Goal: Information Seeking & Learning: Check status

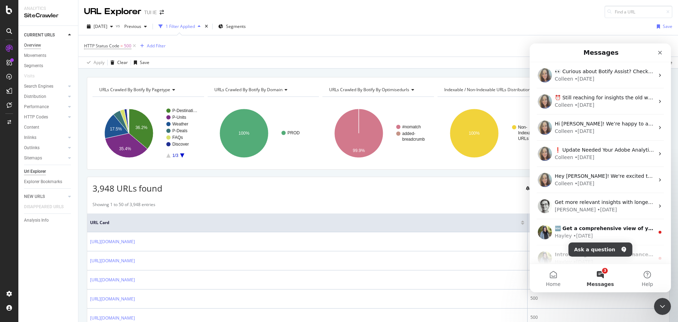
click at [41, 42] on div "Overview" at bounding box center [32, 45] width 17 height 7
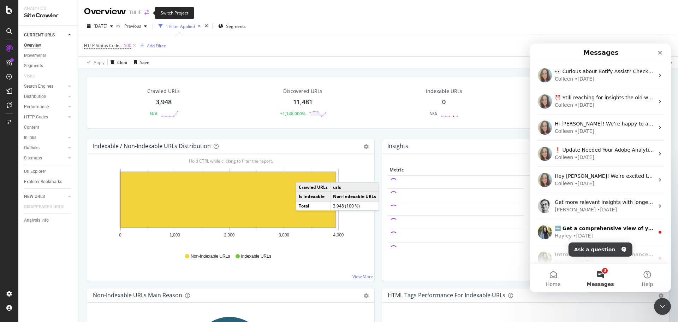
click at [147, 14] on icon "arrow-right-arrow-left" at bounding box center [146, 12] width 4 height 5
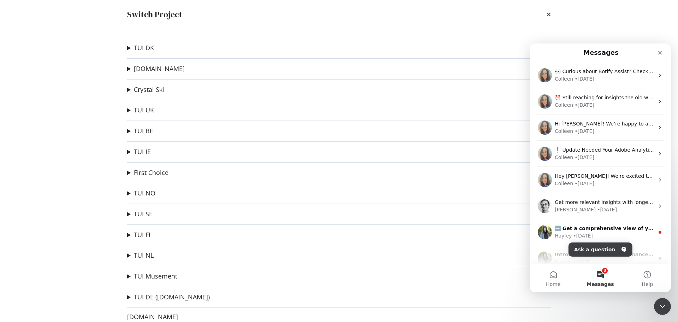
scroll to position [13, 0]
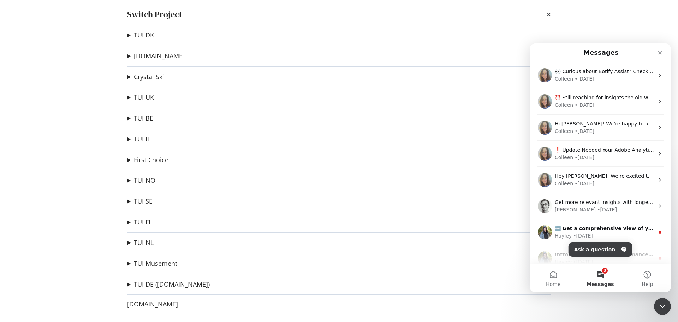
click at [142, 199] on link "TUI SE" at bounding box center [143, 200] width 19 height 7
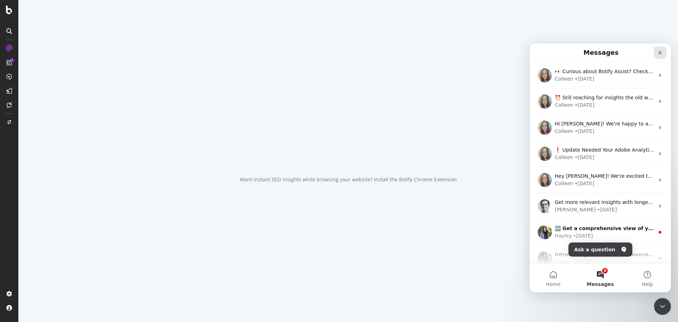
click at [660, 52] on icon "Close" at bounding box center [660, 53] width 6 height 6
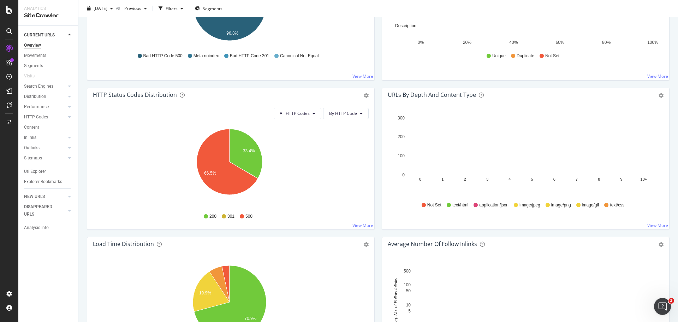
scroll to position [318, 0]
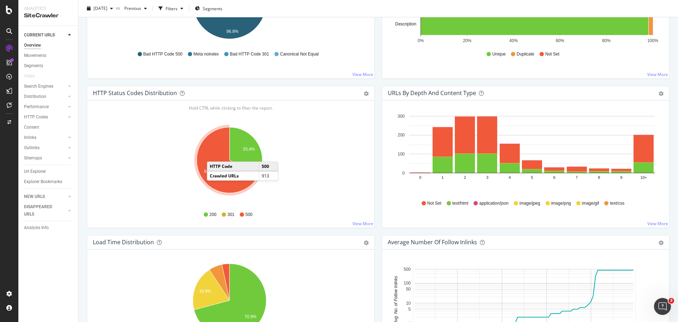
click at [214, 154] on icon "A chart." at bounding box center [227, 160] width 61 height 66
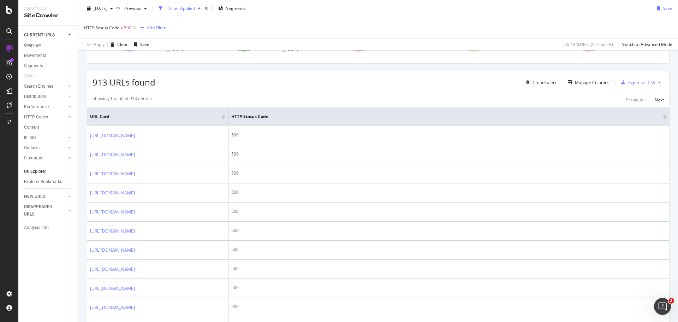
scroll to position [71, 0]
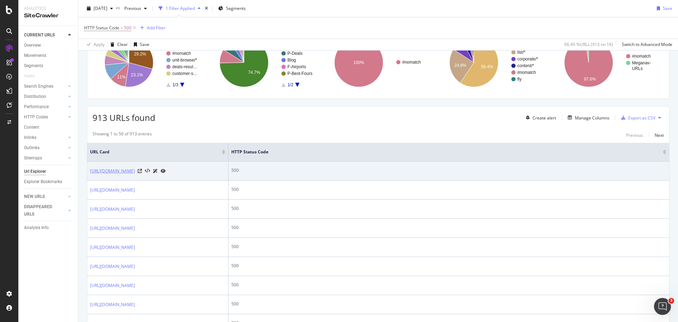
click at [135, 170] on link "[URL][DOMAIN_NAME]" at bounding box center [112, 170] width 45 height 7
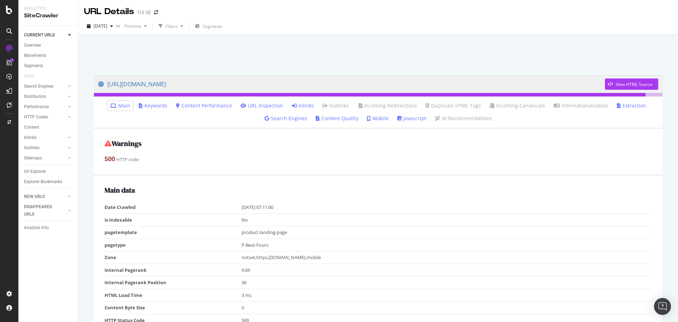
click at [267, 104] on link "URL Inspection" at bounding box center [262, 105] width 43 height 7
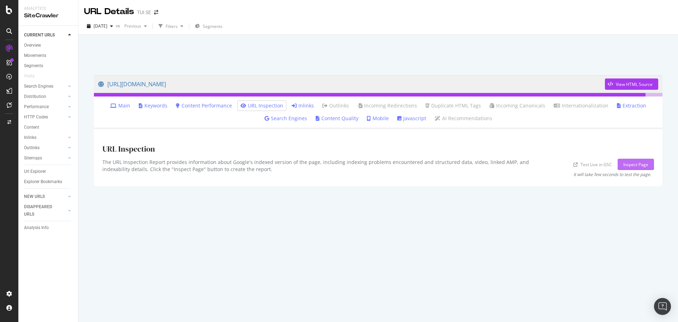
click at [635, 164] on div "Inspect Page" at bounding box center [636, 164] width 25 height 6
